Goal: Check status: Check status

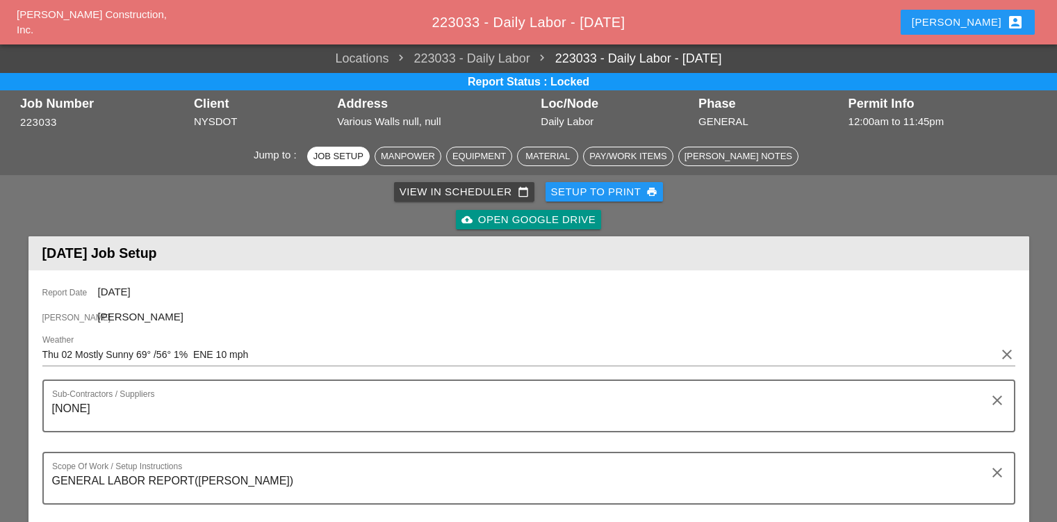
scroll to position [208, 0]
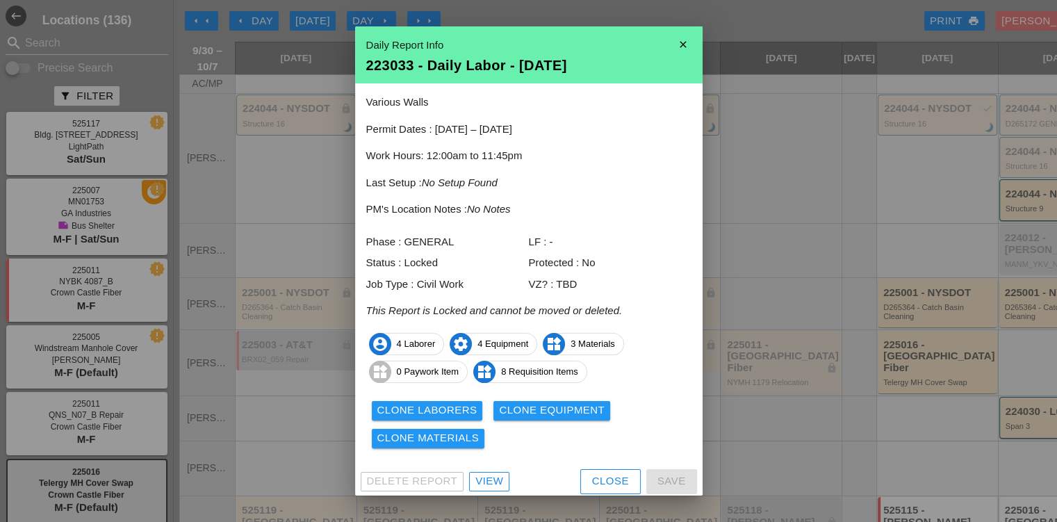
scroll to position [346, 0]
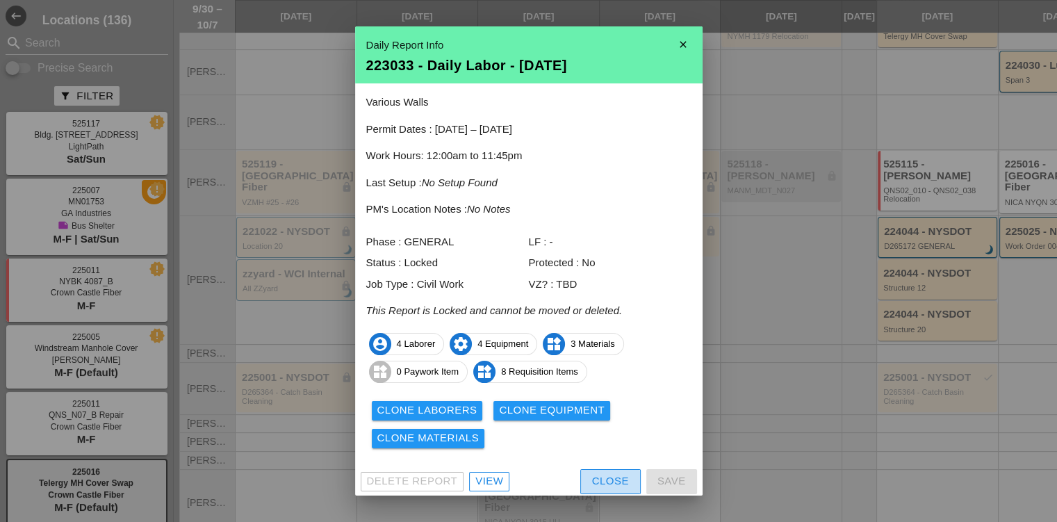
click at [609, 470] on button "Close" at bounding box center [610, 481] width 60 height 25
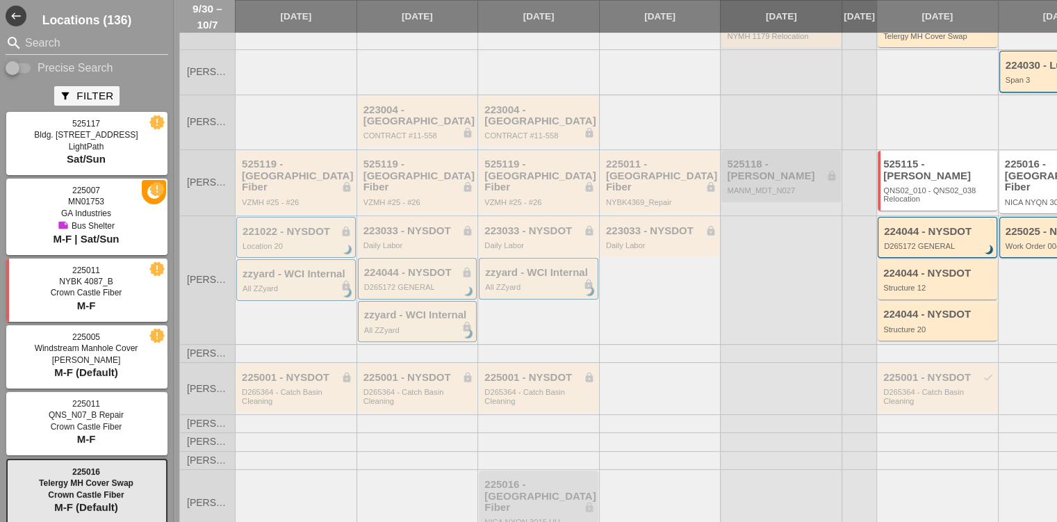
scroll to position [0, 0]
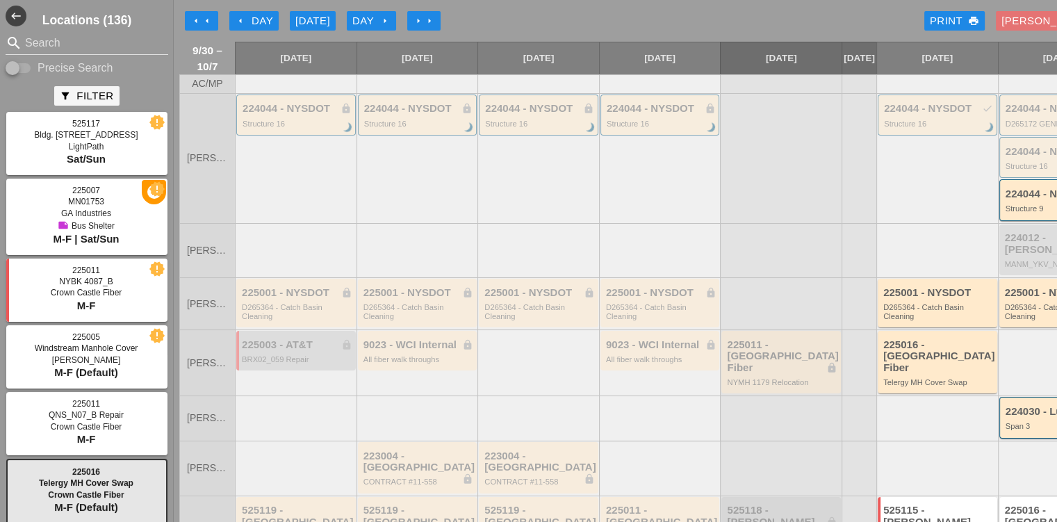
click at [428, 7] on div "arrow_left arrow_left arrow_left Day [DATE] Day arrow_right arrow_right arrow_r…" at bounding box center [648, 21] width 939 height 28
click at [429, 11] on button "arrow_right arrow_right" at bounding box center [423, 20] width 33 height 19
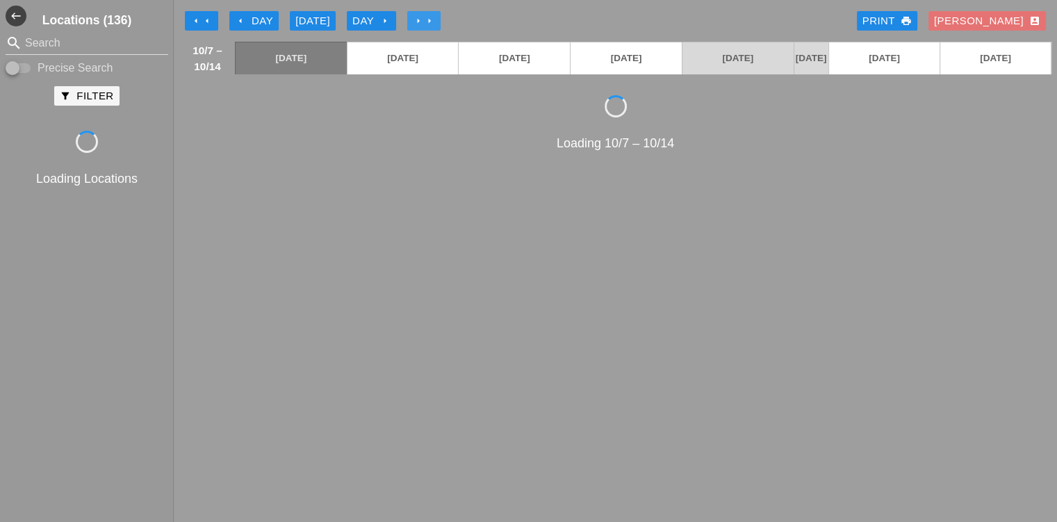
click at [429, 11] on button "arrow_right arrow_right" at bounding box center [423, 20] width 33 height 19
click at [211, 16] on icon "arrow_left" at bounding box center [206, 20] width 11 height 11
click at [377, 7] on div "arrow_left arrow_left arrow_left Day [DATE] Day arrow_right arrow_right arrow_r…" at bounding box center [615, 21] width 872 height 28
click at [377, 12] on button "Day arrow_right" at bounding box center [371, 20] width 49 height 19
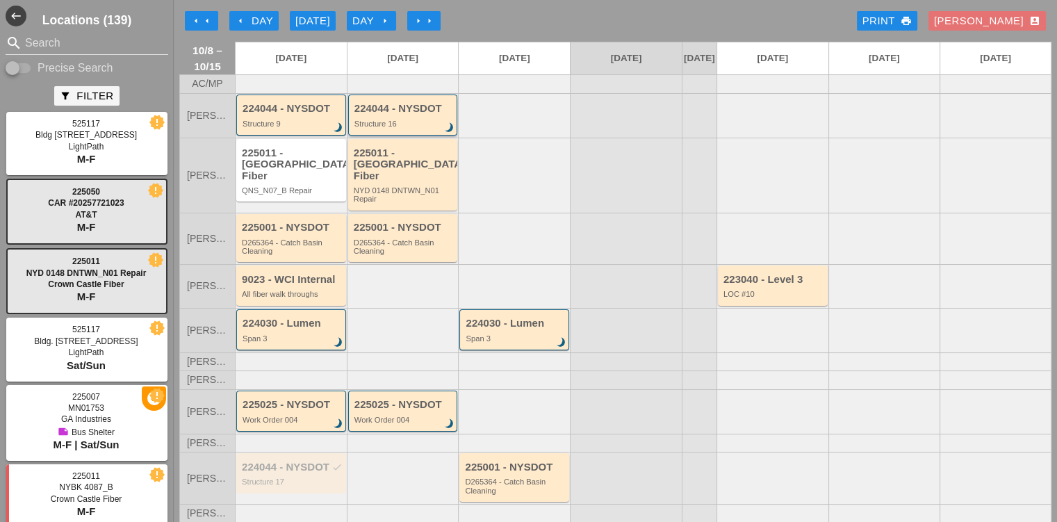
click at [372, 124] on div "224044 - NYSDOT Structure 16 brightness_3" at bounding box center [403, 115] width 99 height 25
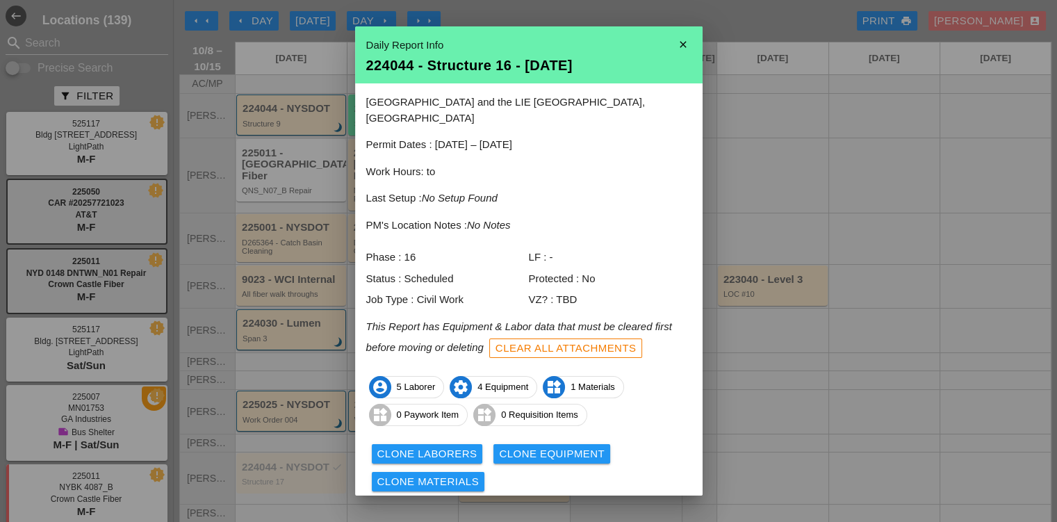
scroll to position [31, 0]
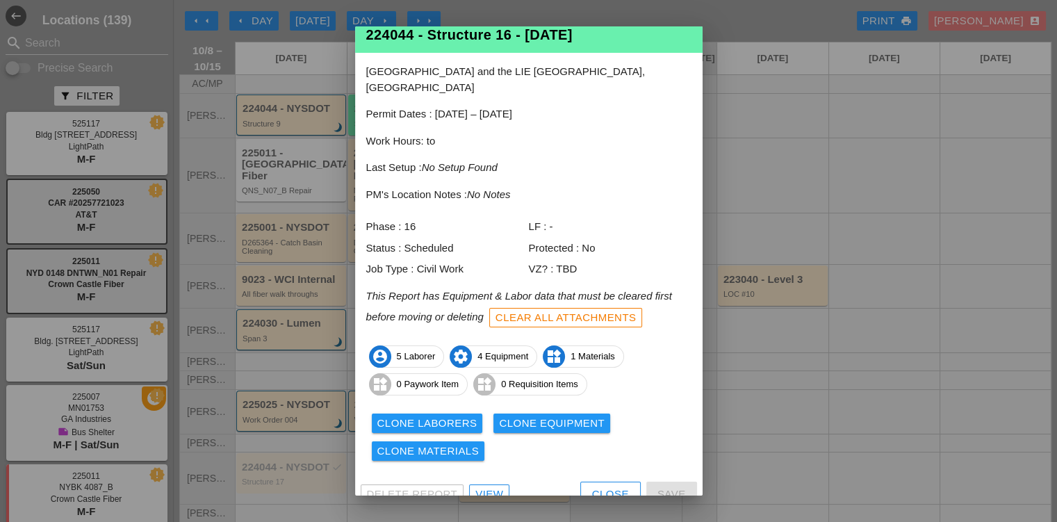
click at [607, 486] on div "Close" at bounding box center [610, 494] width 37 height 16
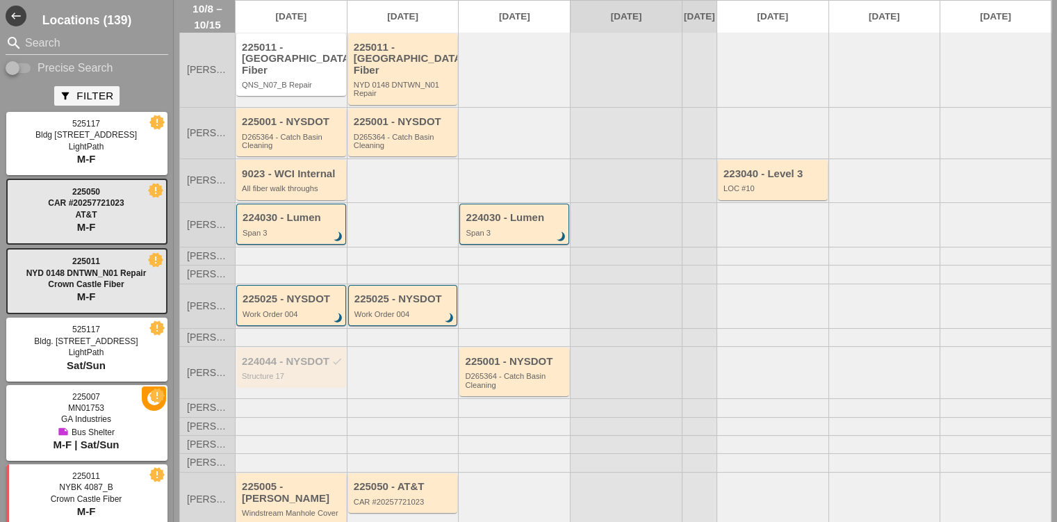
scroll to position [0, 0]
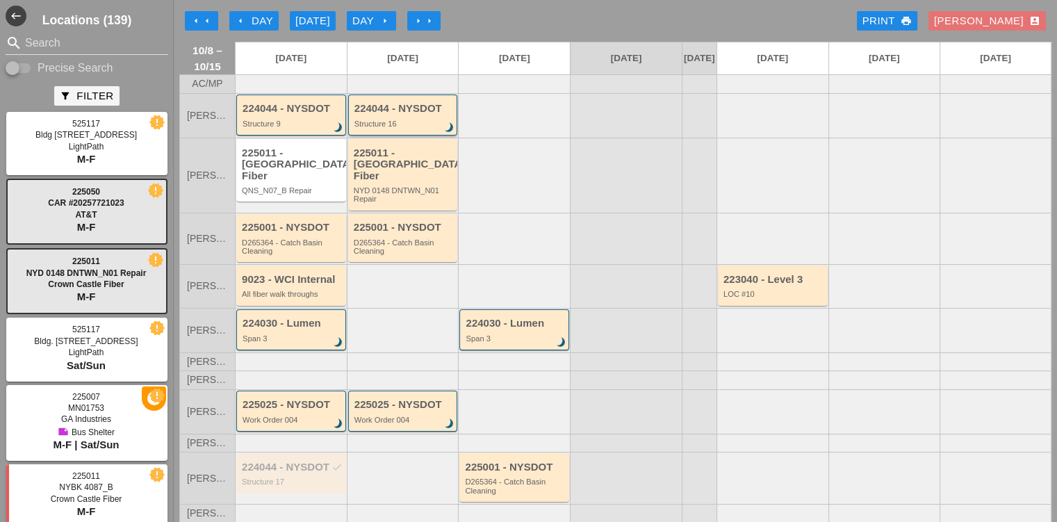
click at [374, 128] on div "Structure 16" at bounding box center [403, 123] width 99 height 8
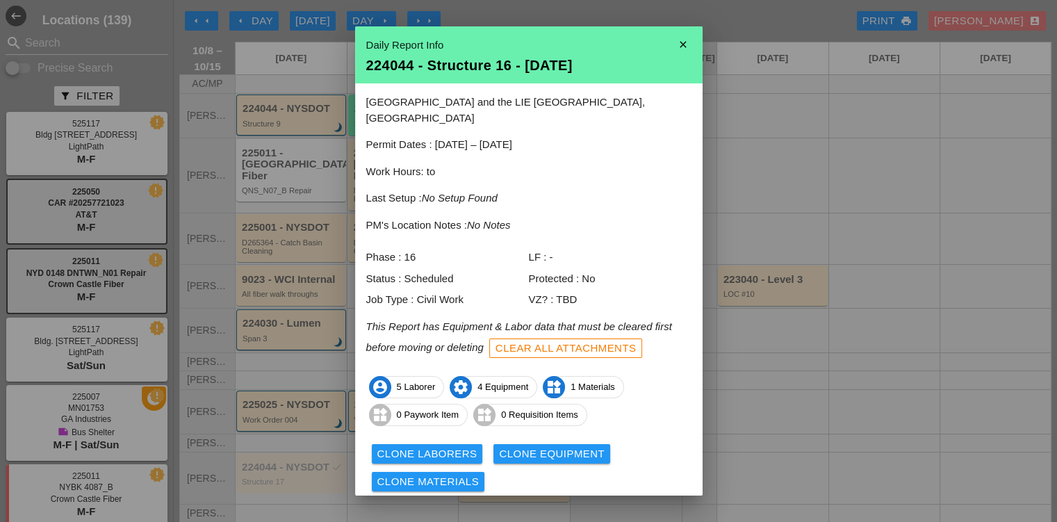
scroll to position [31, 0]
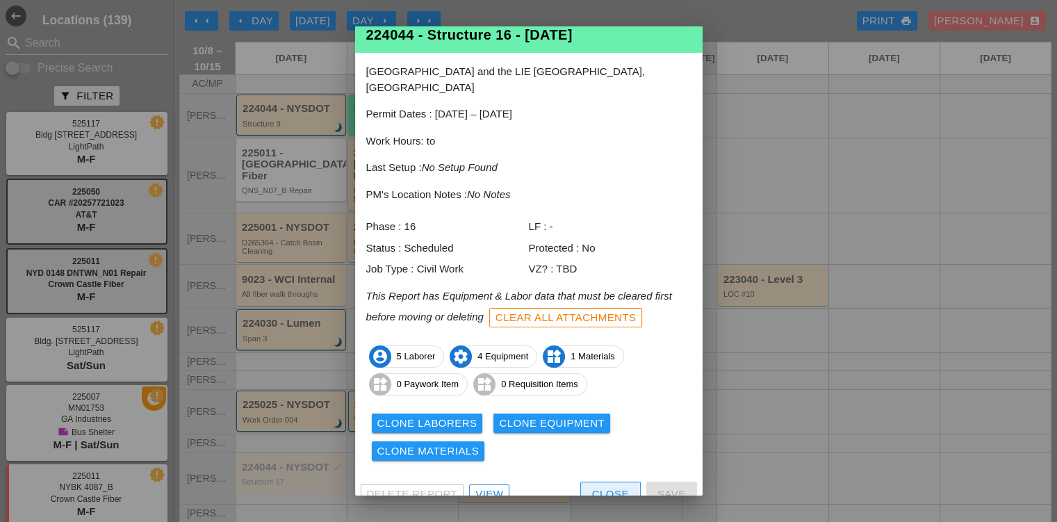
click at [597, 486] on div "Close" at bounding box center [610, 494] width 37 height 16
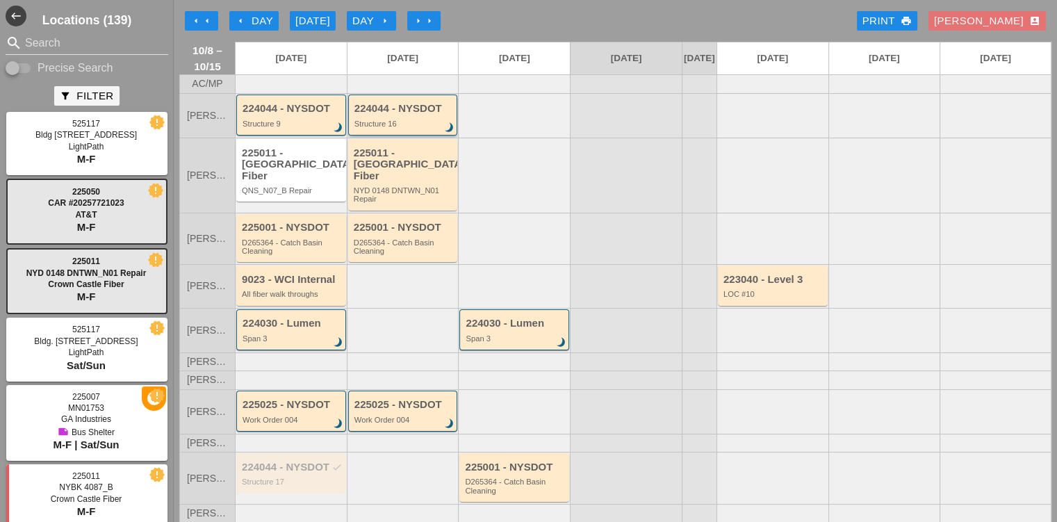
click at [370, 128] on div "Structure 16" at bounding box center [403, 123] width 99 height 8
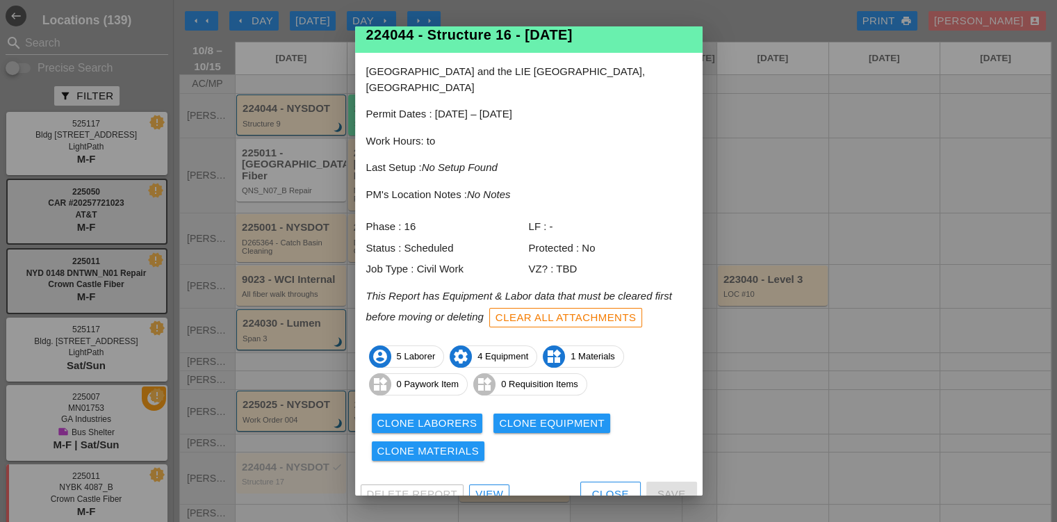
click at [495, 486] on div "View" at bounding box center [489, 494] width 28 height 16
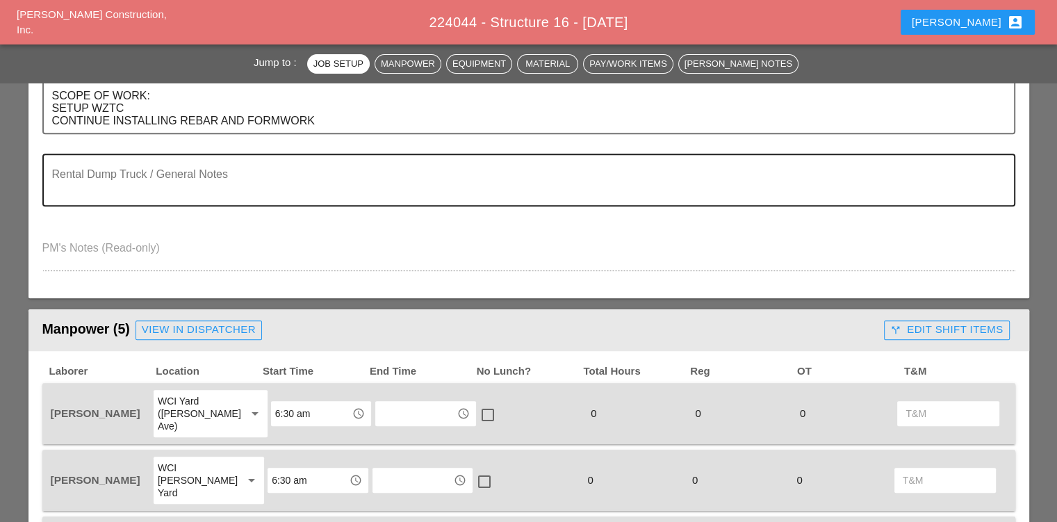
scroll to position [554, 0]
